Goal: Use online tool/utility: Utilize a website feature to perform a specific function

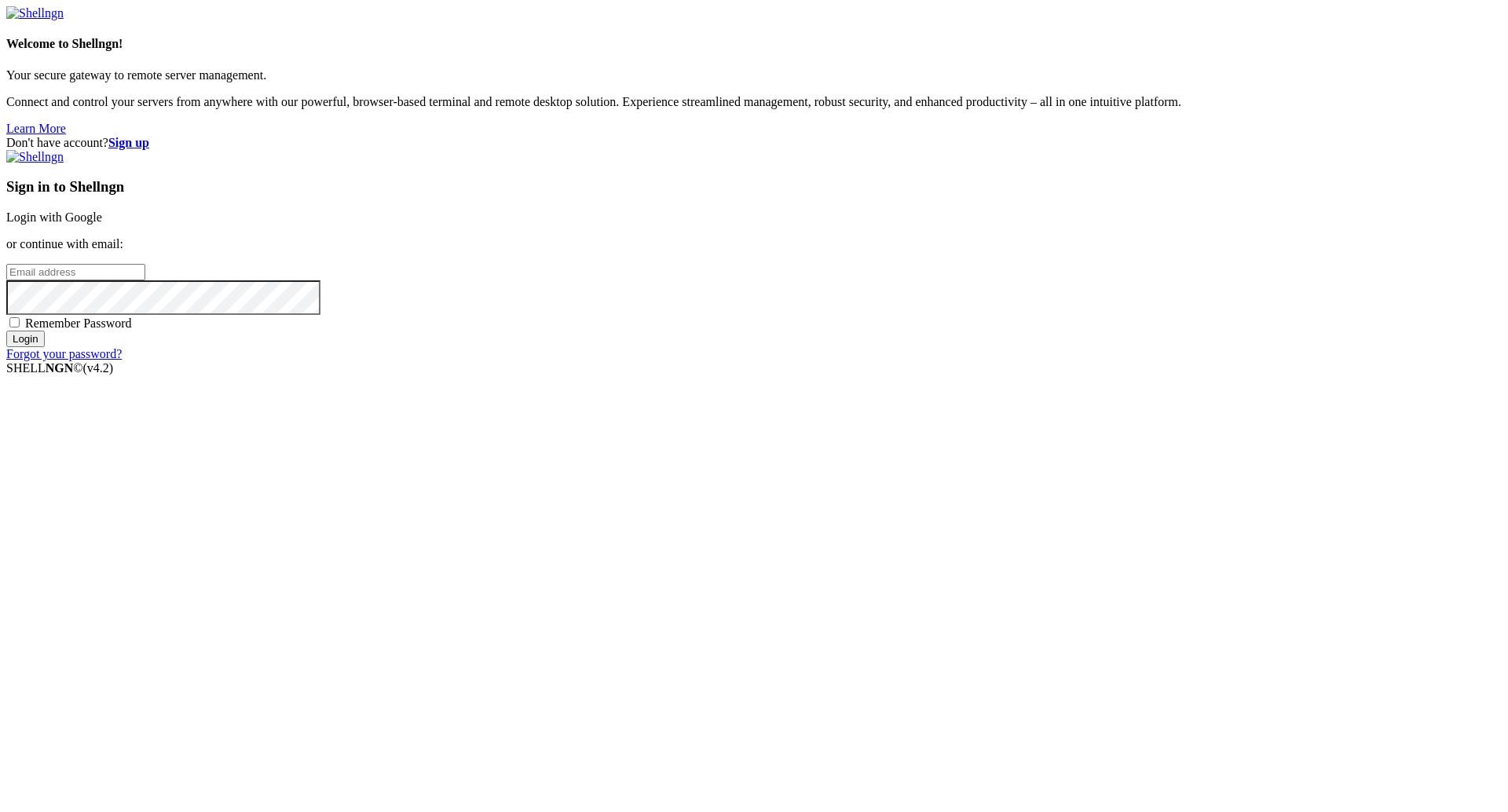
type input "leonardo@webplace.com.br"
click at [45, 347] on input "Login" at bounding box center [25, 338] width 38 height 16
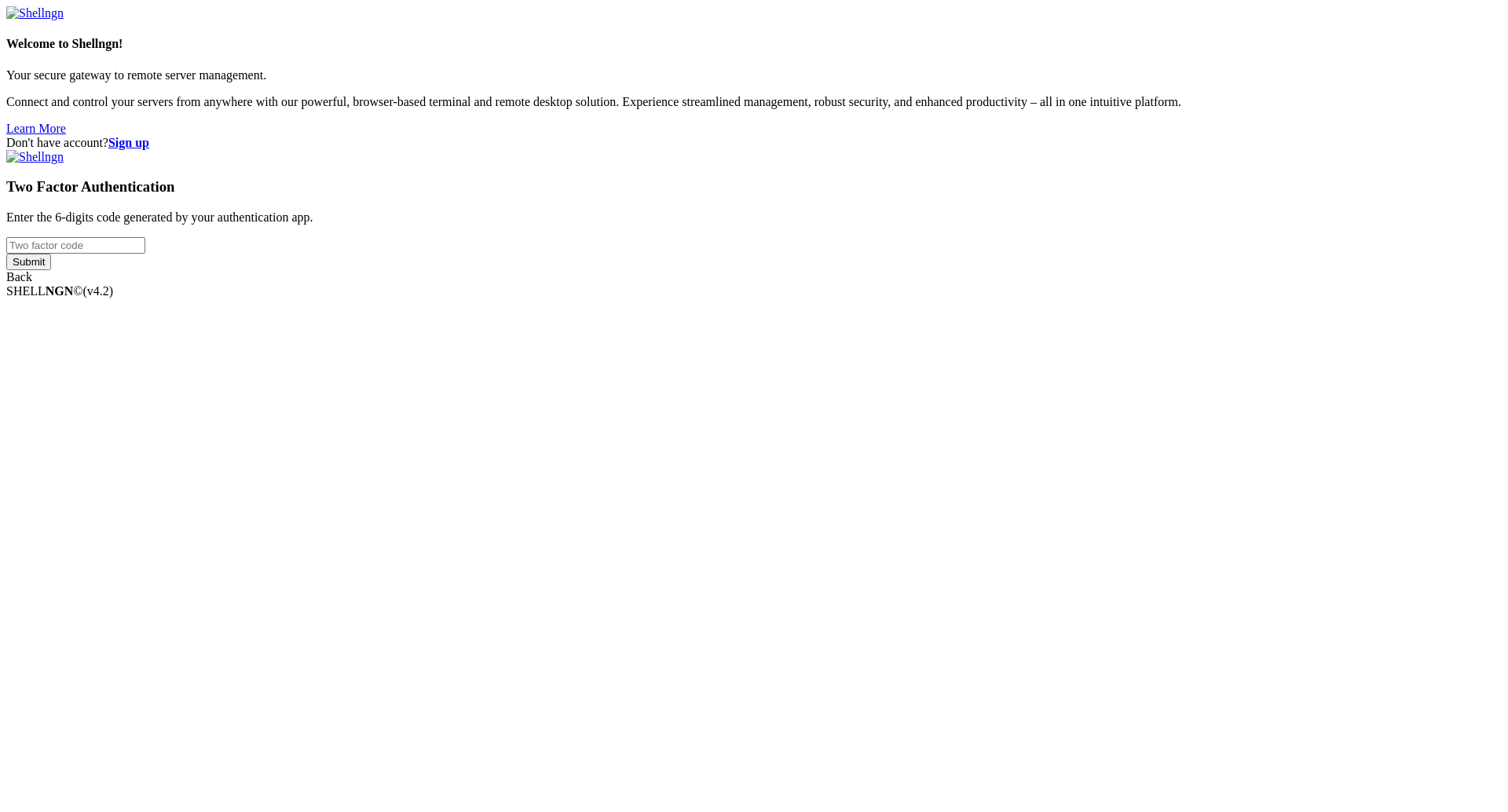
click at [145, 253] on input "number" at bounding box center [75, 245] width 139 height 16
type input "500201"
click at [51, 270] on input "Submit" at bounding box center [28, 261] width 45 height 16
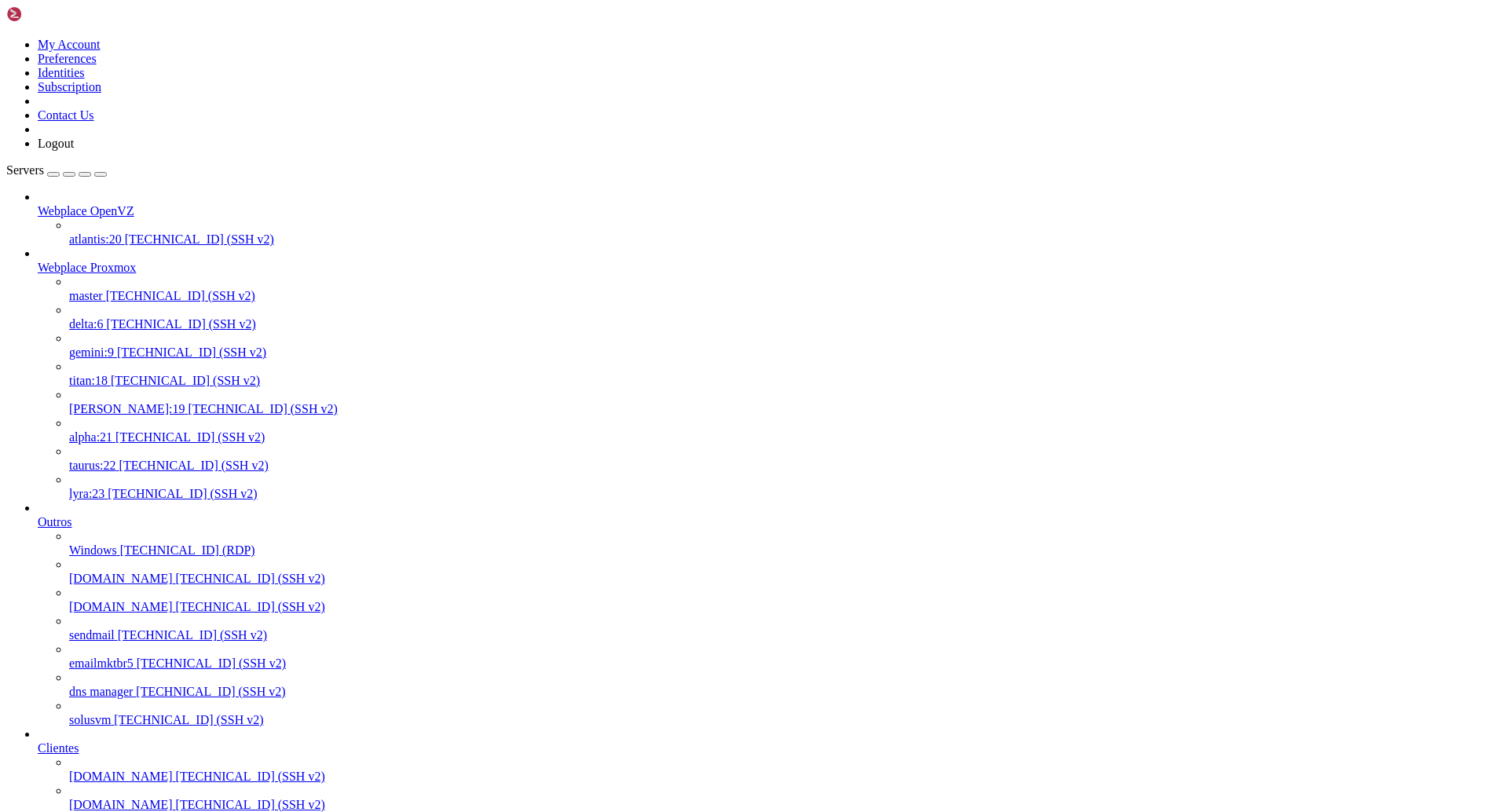
click at [104, 317] on span "delta:6" at bounding box center [86, 324] width 35 height 14
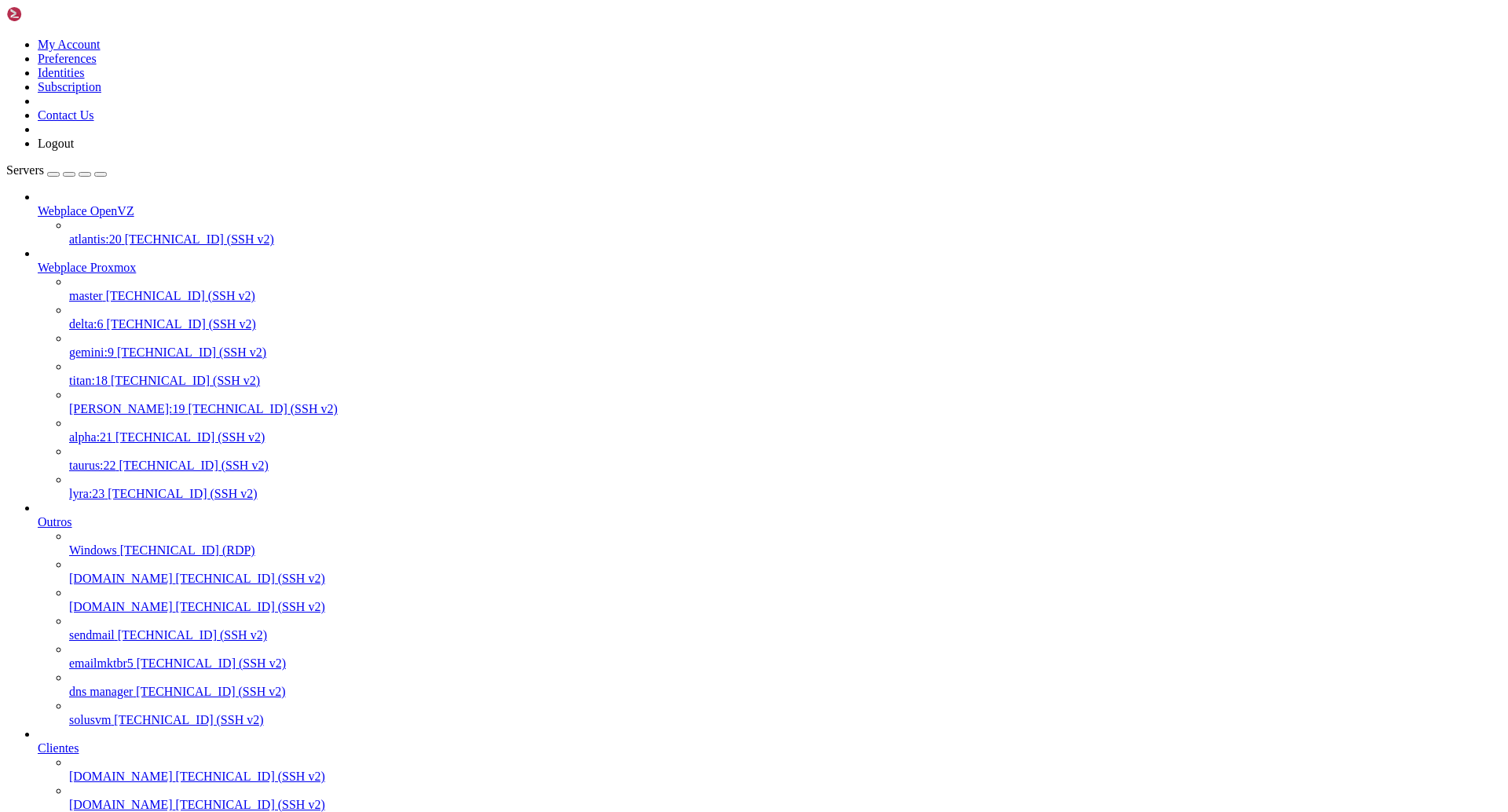
drag, startPoint x: 561, startPoint y: 2365, endPoint x: 20, endPoint y: 2354, distance: 541.1
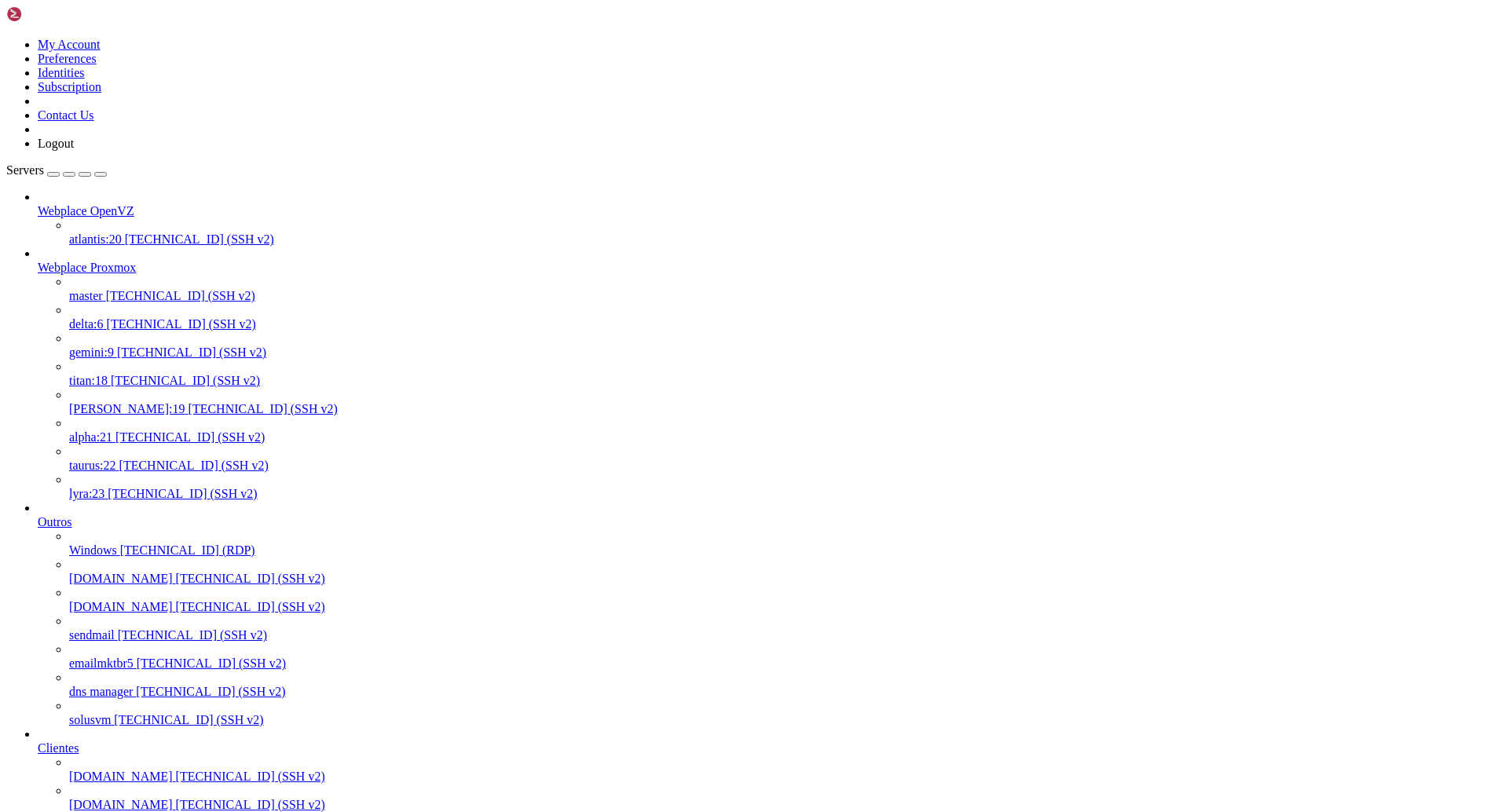
copy x-row "curl: (7) Failed to connect to 168.138.242.4 port 9001: Connection timed out"
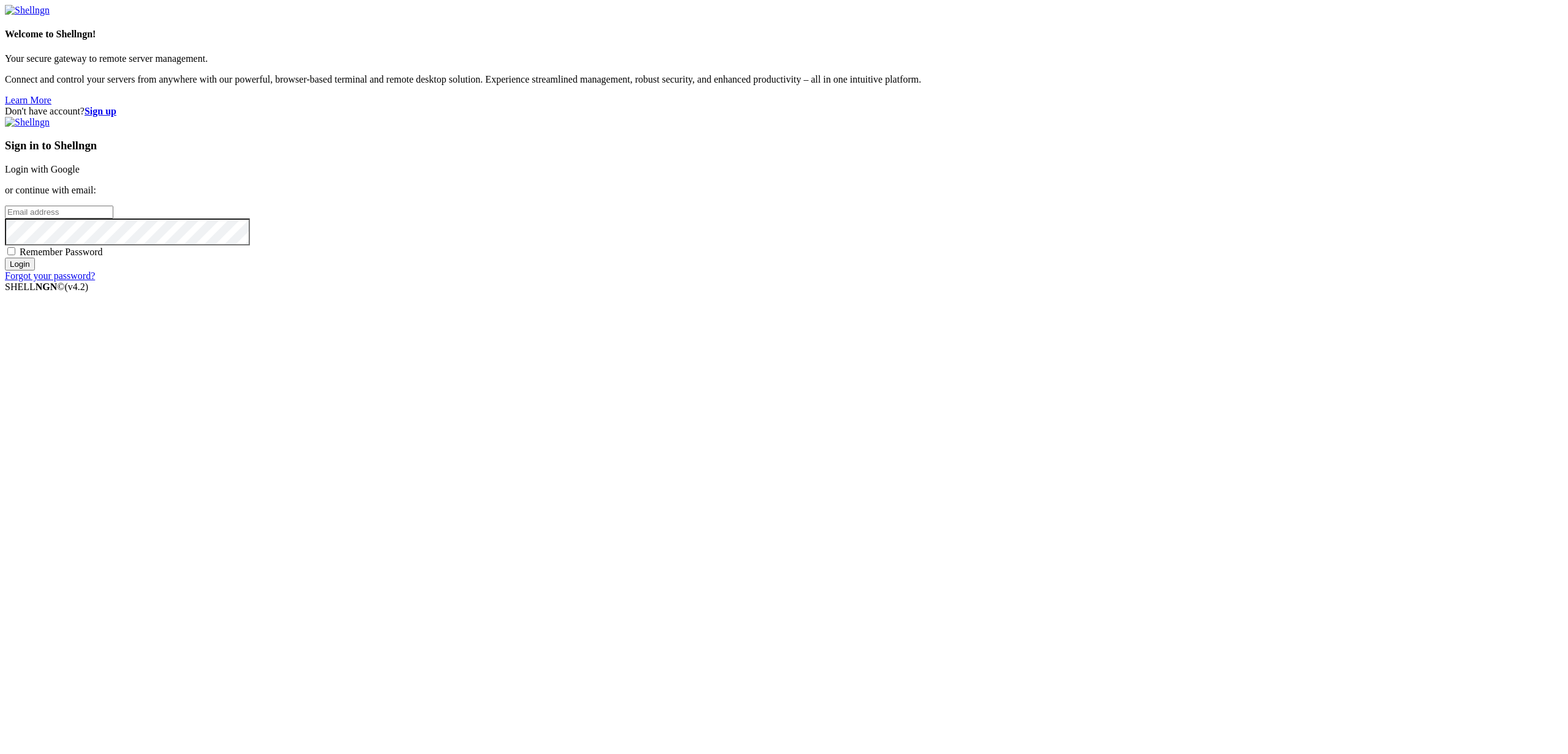
type input "leonardo@webplace.com.br"
click at [35, 271] on input "Login" at bounding box center [19, 264] width 30 height 13
drag, startPoint x: 1058, startPoint y: 361, endPoint x: 1057, endPoint y: 377, distance: 16.0
click at [1057, 221] on div "Two Factor Authentication Enter the 6-digits code generated by your authenticat…" at bounding box center [783, 169] width 1558 height 105
click at [113, 198] on input "number" at bounding box center [58, 191] width 108 height 13
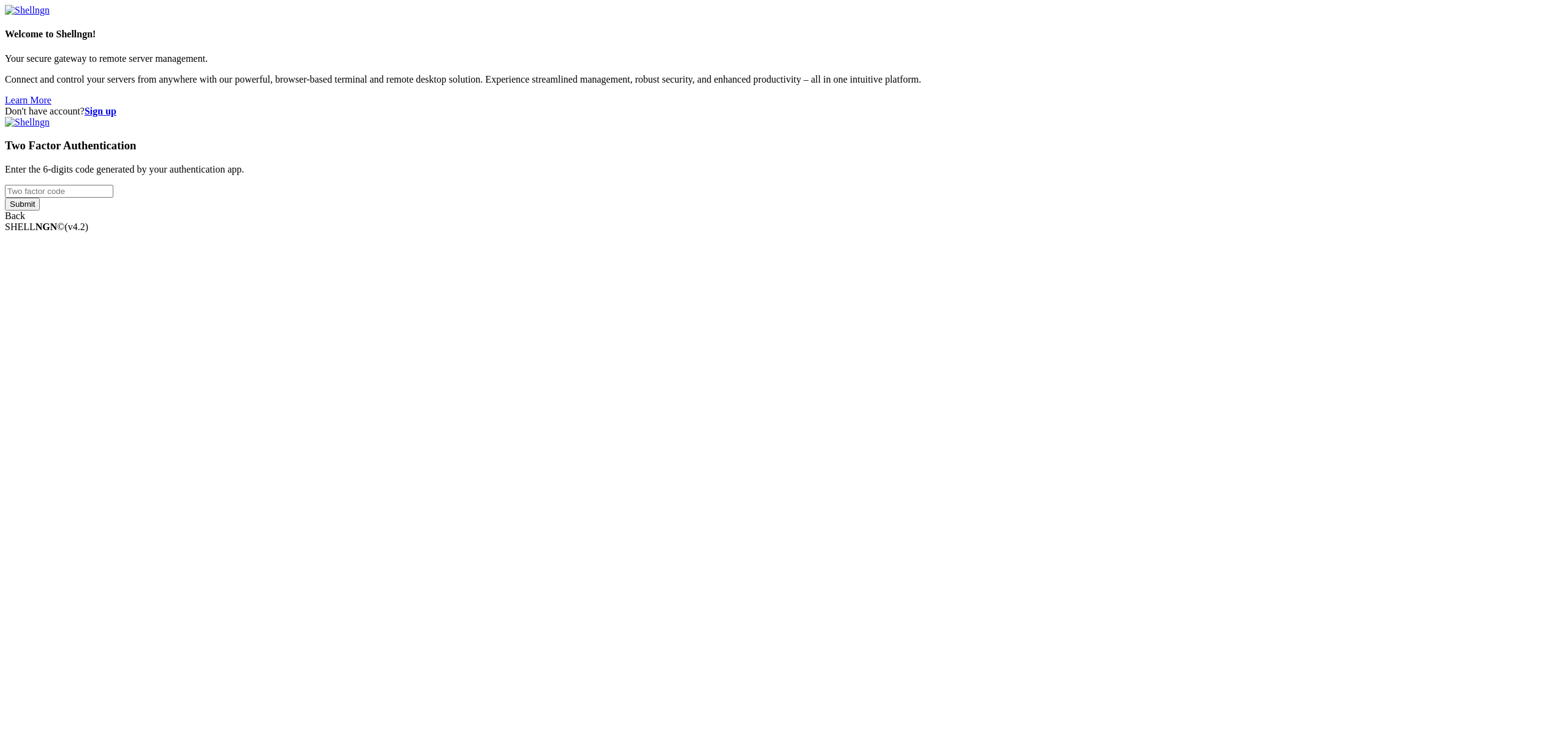
type input "678817"
click at [40, 211] on input "Submit" at bounding box center [22, 204] width 35 height 13
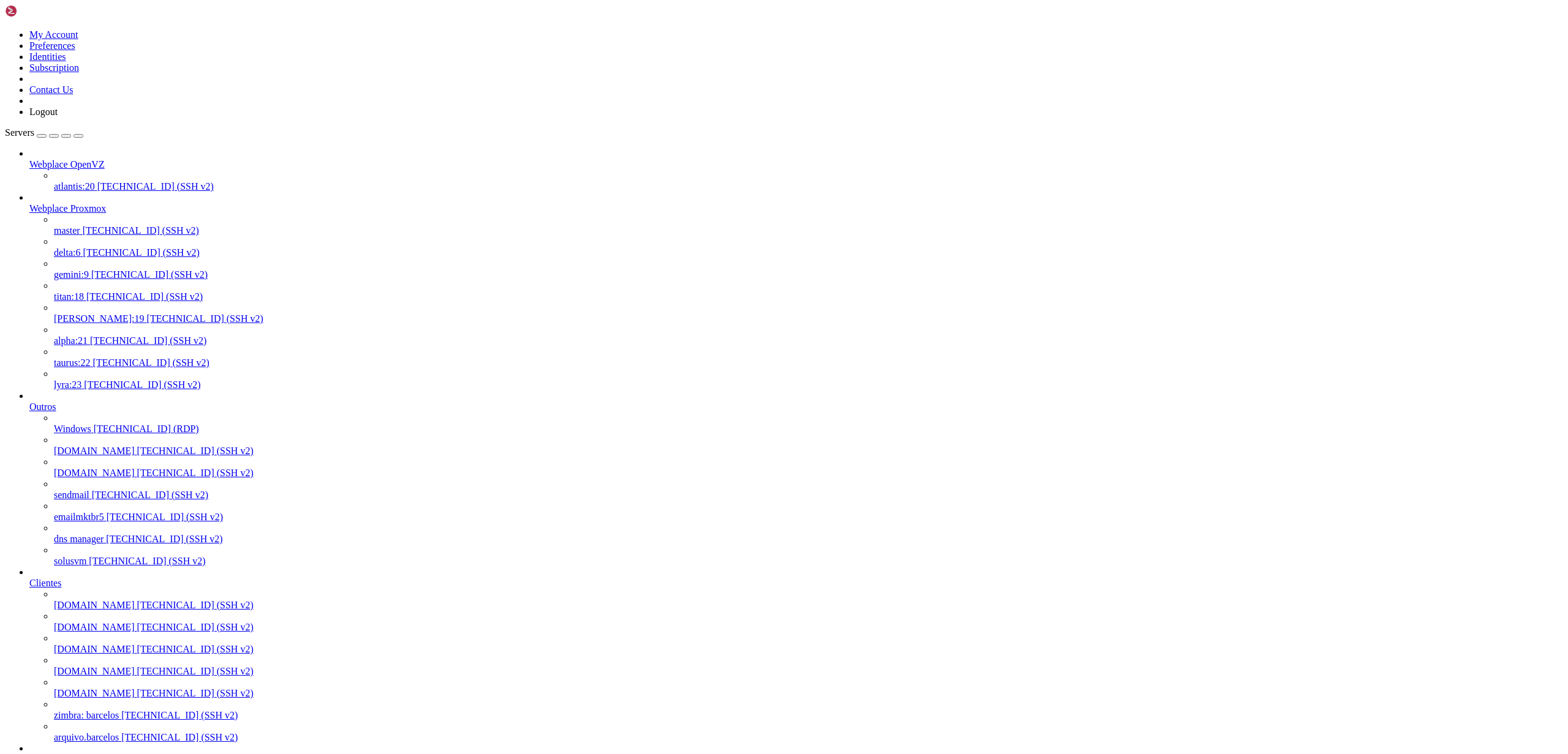
click at [84, 291] on span "titan:18" at bounding box center [68, 296] width 30 height 11
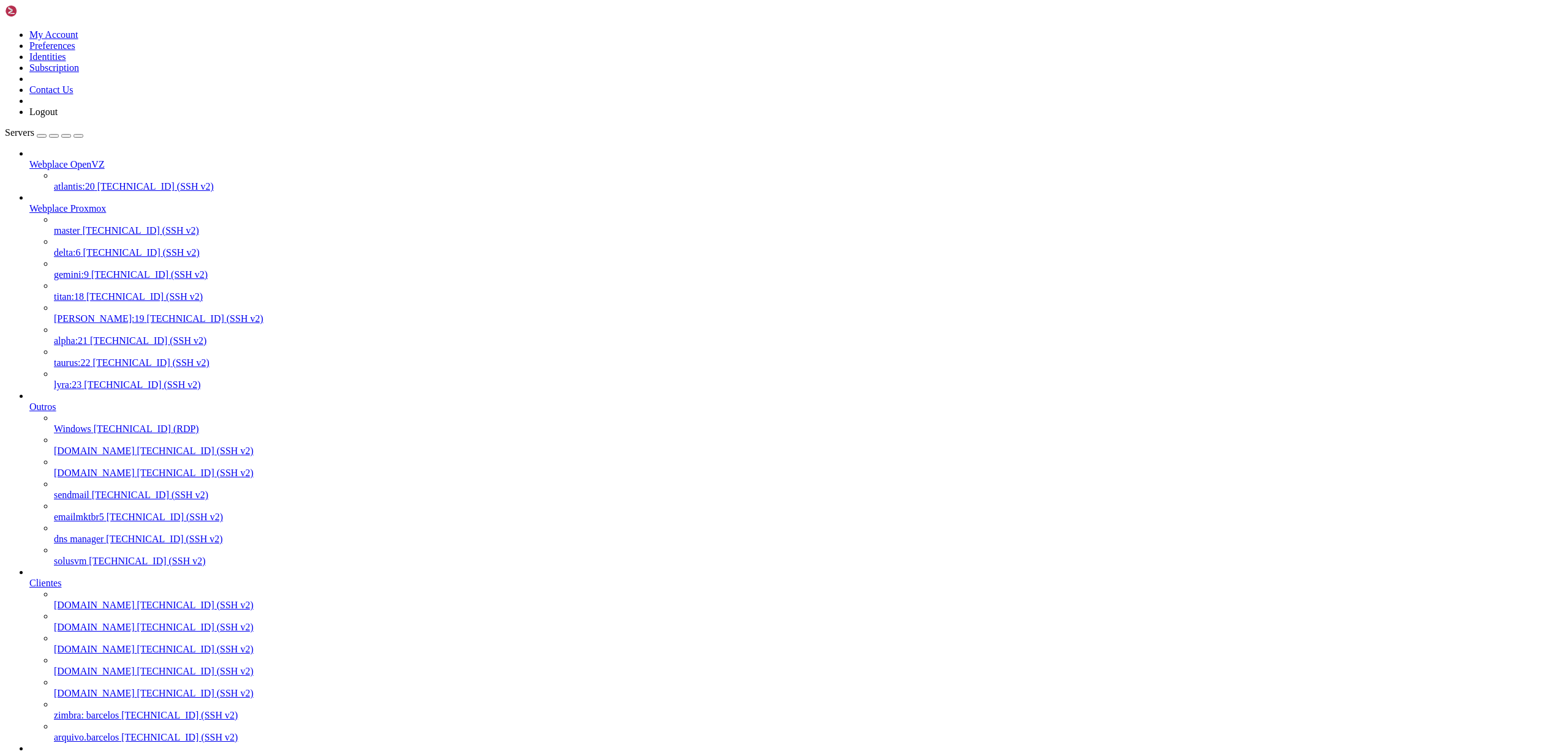
drag, startPoint x: 666, startPoint y: 2113, endPoint x: 11, endPoint y: 1916, distance: 684.0
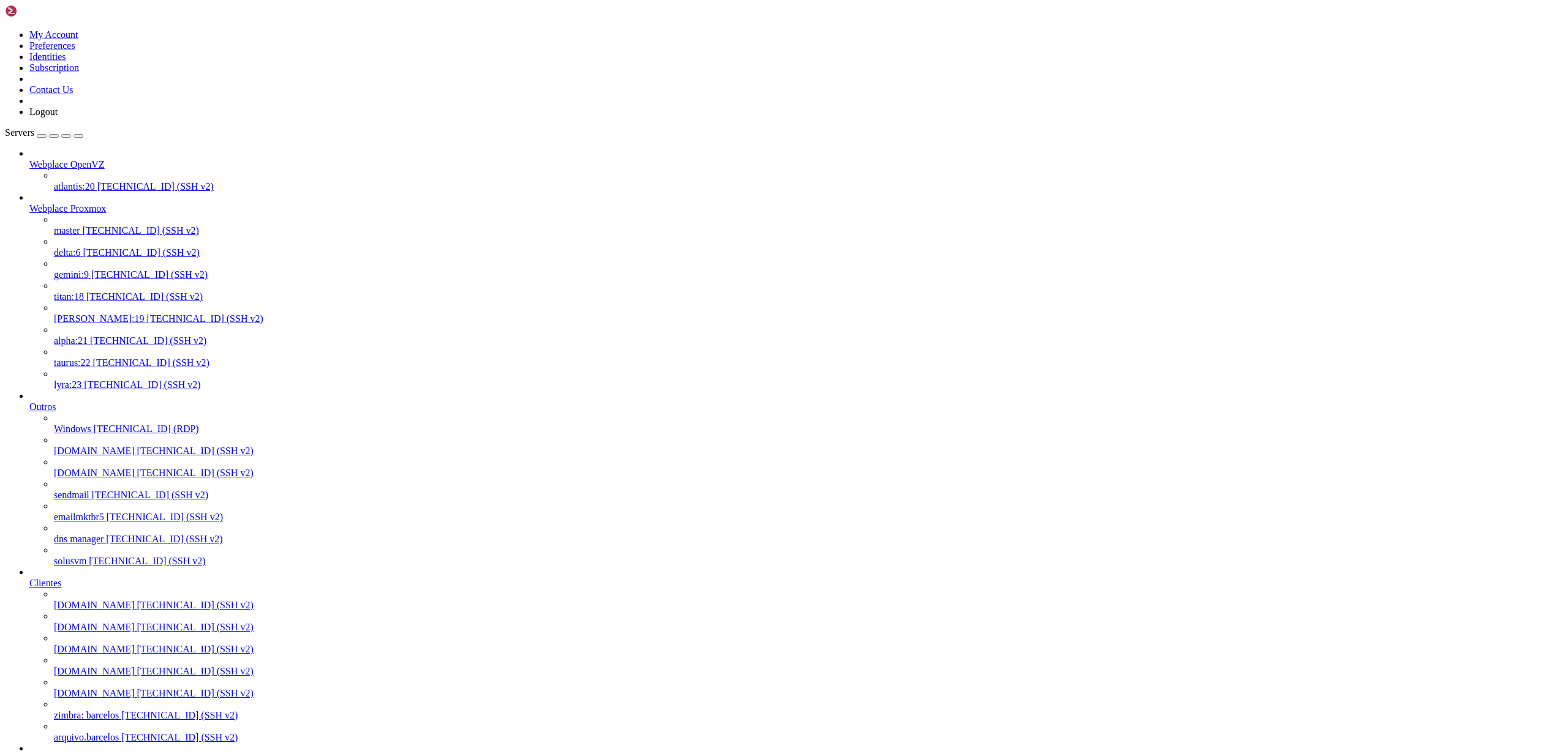
copy div "[root@titan ~]# sh <(curl https://raw.githubusercontent.com/plesk/kb-scripts/ma…"
click at [78, 136] on icon "button" at bounding box center [78, 136] width 0 height 0
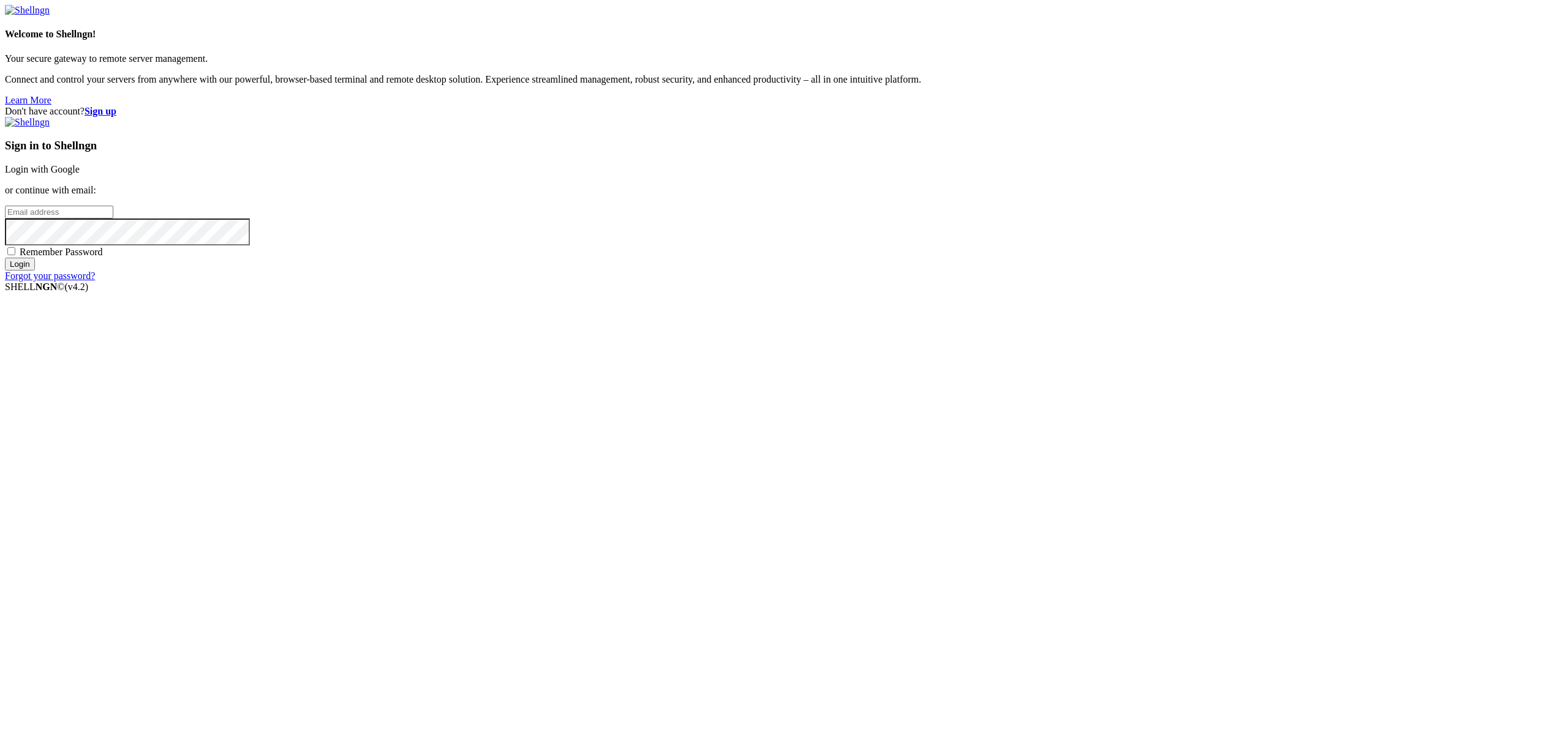
type input "[PERSON_NAME][EMAIL_ADDRESS][DOMAIN_NAME]"
click at [35, 231] on input "Login" at bounding box center [19, 264] width 30 height 13
click at [113, 198] on input "number" at bounding box center [58, 191] width 108 height 13
type input "383756"
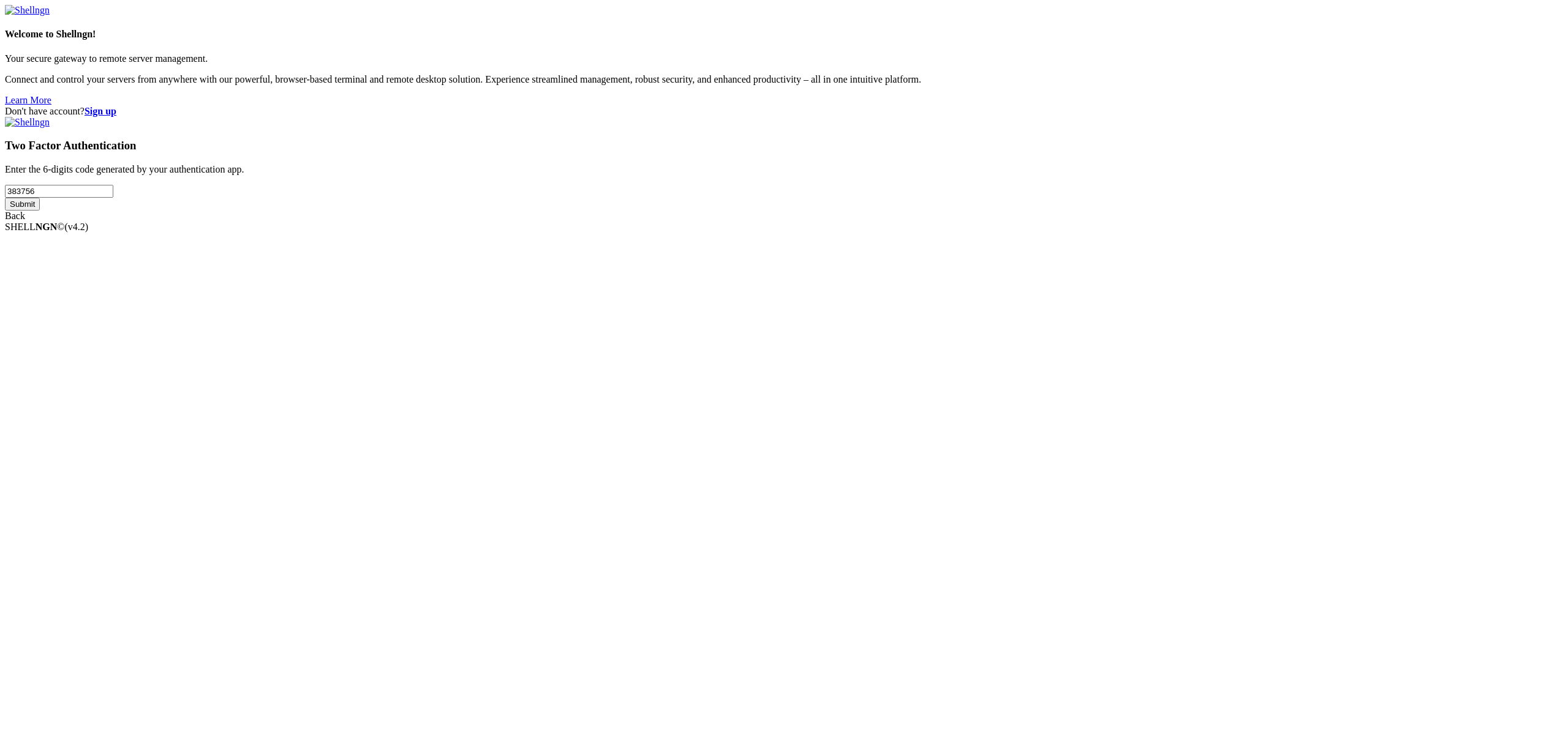
click at [40, 211] on input "Submit" at bounding box center [22, 204] width 35 height 13
